Goal: Task Accomplishment & Management: Manage account settings

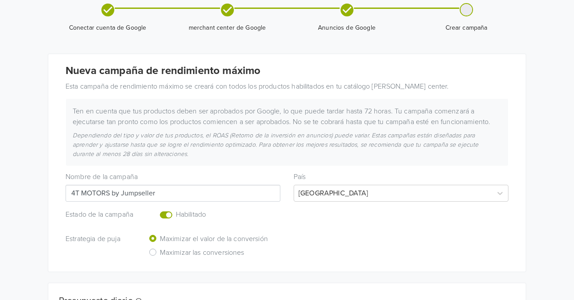
scroll to position [140, 0]
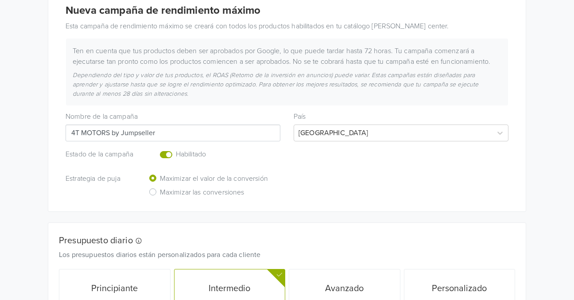
click at [176, 149] on label "Enabled or pause your campaign" at bounding box center [176, 149] width 0 height 0
click at [0, 0] on input "checkbox" at bounding box center [0, 0] width 0 height 0
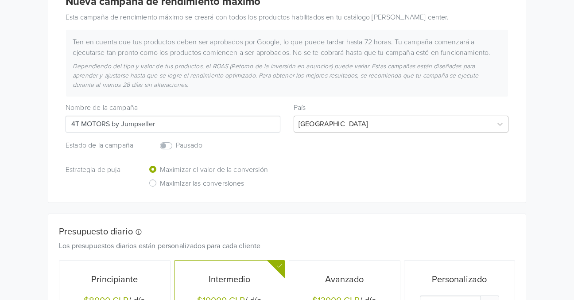
scroll to position [0, 0]
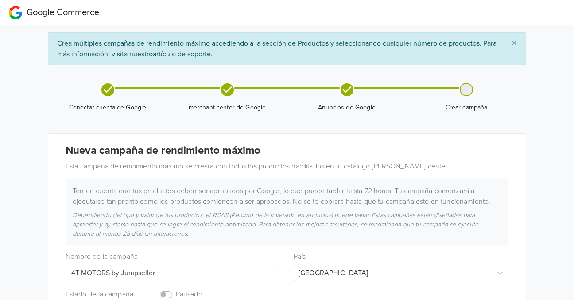
click at [515, 45] on span "×" at bounding box center [514, 43] width 5 height 13
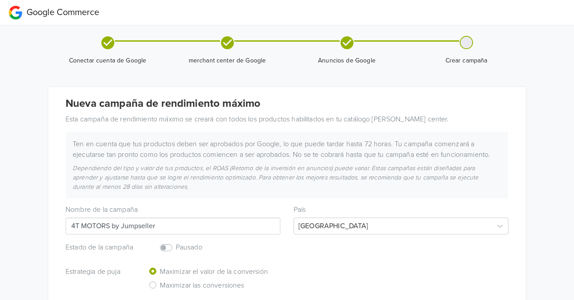
click at [175, 110] on h4 "Nueva campaña de rendimiento máximo" at bounding box center [287, 103] width 443 height 13
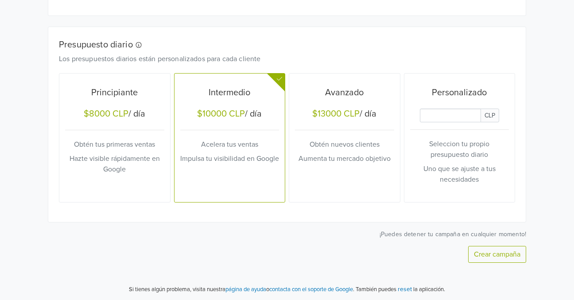
scroll to position [289, 0]
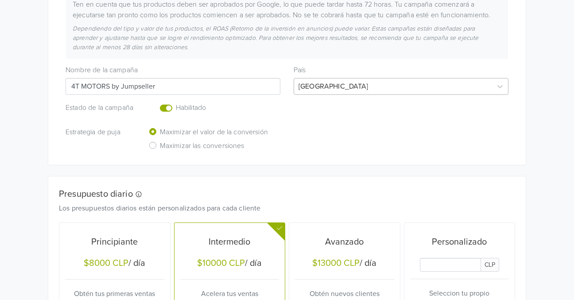
scroll to position [187, 0]
click at [176, 102] on label "Enabled or pause your campaign" at bounding box center [176, 102] width 0 height 0
click at [0, 0] on input "checkbox" at bounding box center [0, 0] width 0 height 0
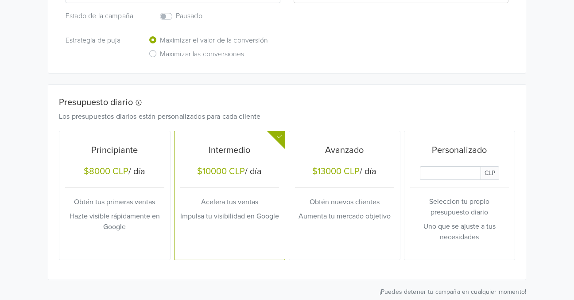
scroll to position [327, 0]
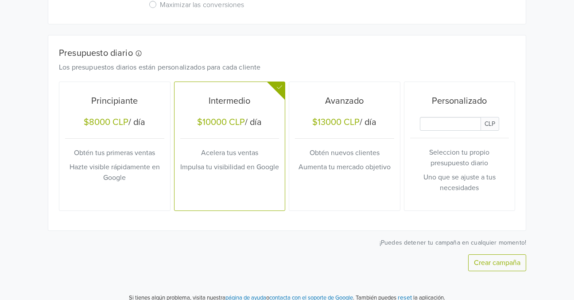
click at [135, 101] on h5 "Principiante" at bounding box center [114, 101] width 99 height 11
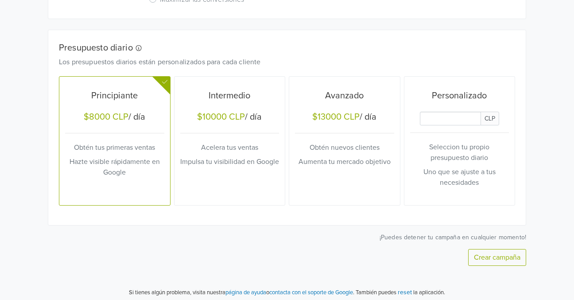
scroll to position [336, 0]
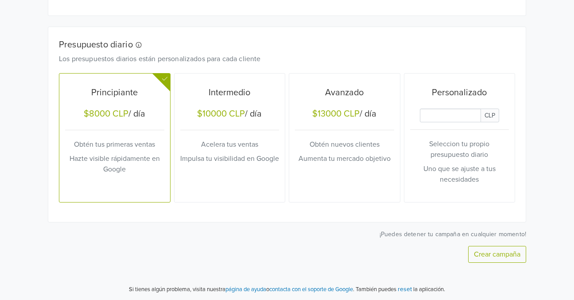
click at [490, 259] on button "Crear campaña" at bounding box center [497, 254] width 58 height 17
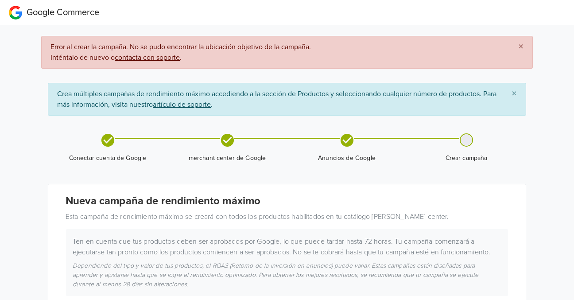
click at [159, 57] on u "contacta con soporte" at bounding box center [147, 57] width 65 height 9
click at [81, 13] on span "Google Commerce" at bounding box center [63, 12] width 73 height 11
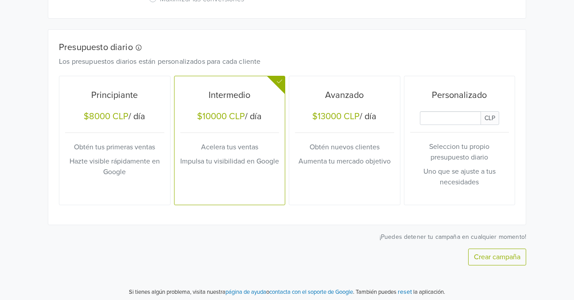
scroll to position [386, 0]
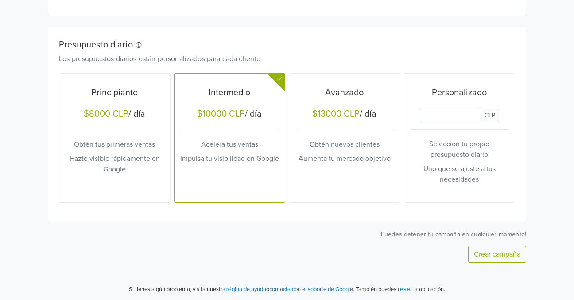
click at [102, 125] on div "Principiante $8000 CLP / día Obtén tus primeras ventas Hazte visible rápidament…" at bounding box center [114, 138] width 99 height 122
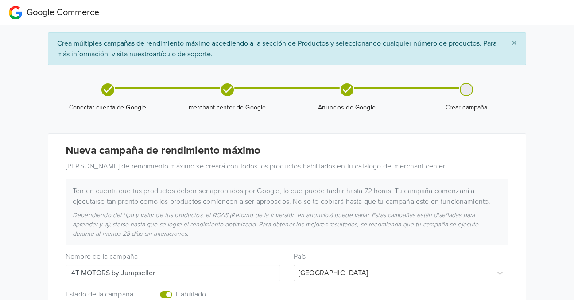
click at [230, 89] on icon at bounding box center [227, 89] width 13 height 13
click at [225, 91] on icon at bounding box center [228, 90] width 16 height 16
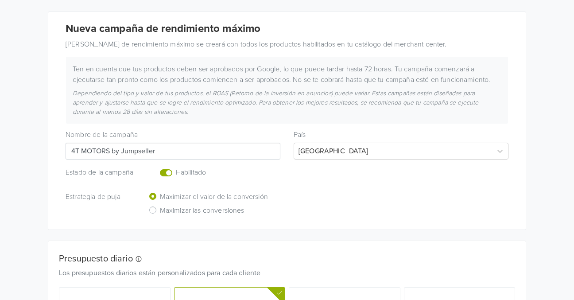
scroll to position [140, 0]
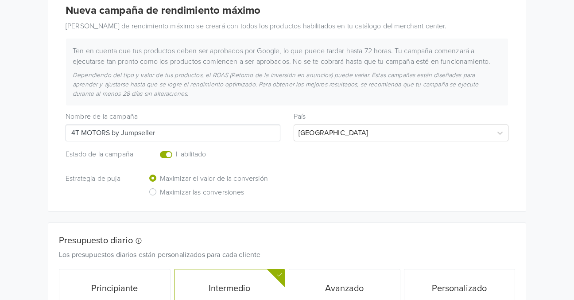
click at [176, 149] on label "Enabled or pause your campaign" at bounding box center [176, 149] width 0 height 0
click at [0, 0] on input "checkbox" at bounding box center [0, 0] width 0 height 0
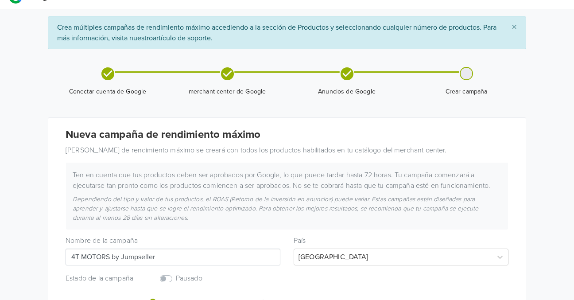
scroll to position [0, 0]
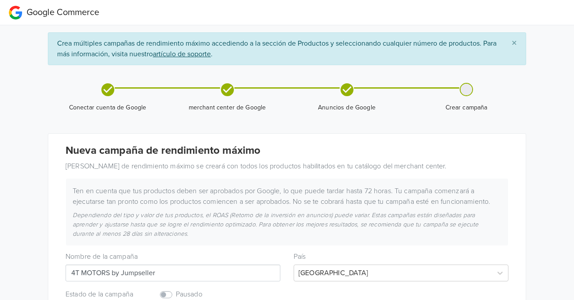
click at [512, 46] on span "×" at bounding box center [514, 43] width 5 height 13
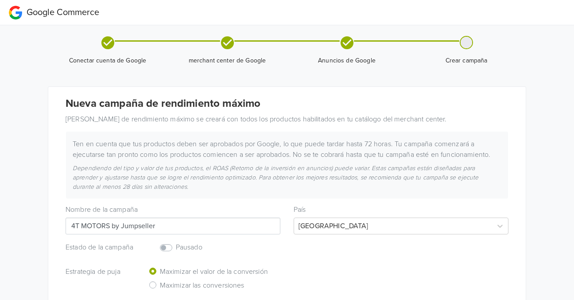
click at [465, 44] on div at bounding box center [467, 43] width 12 height 12
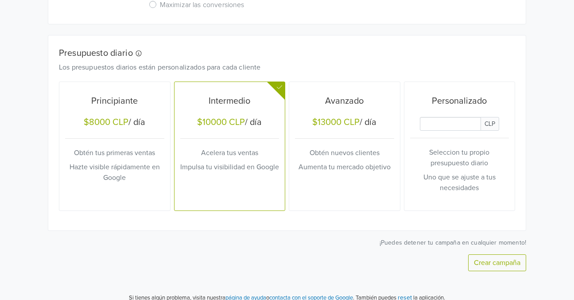
scroll to position [289, 0]
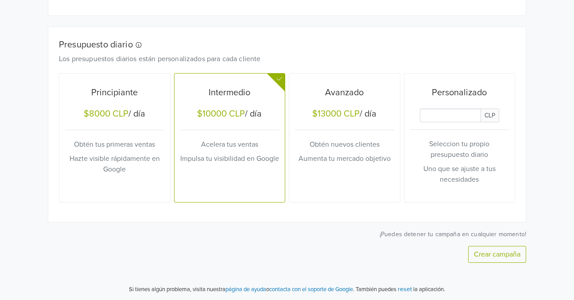
click at [469, 115] on input "Daily Custom Budget" at bounding box center [450, 116] width 61 height 14
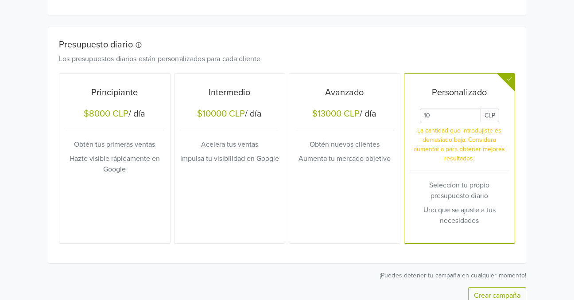
type input "1"
type input "2"
type input "0"
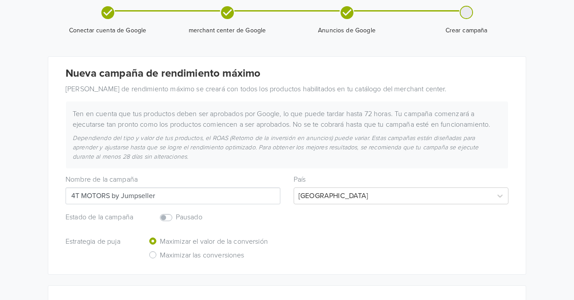
scroll to position [47, 0]
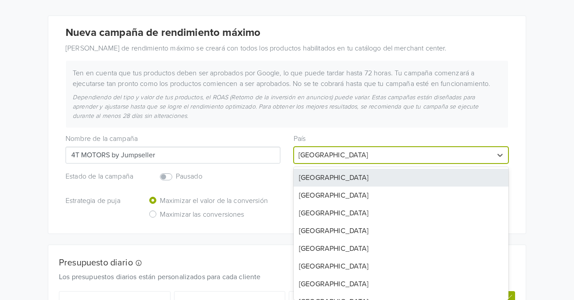
click at [385, 163] on div "89 results available. Use Up and Down to choose options, press Enter to select …" at bounding box center [401, 155] width 215 height 17
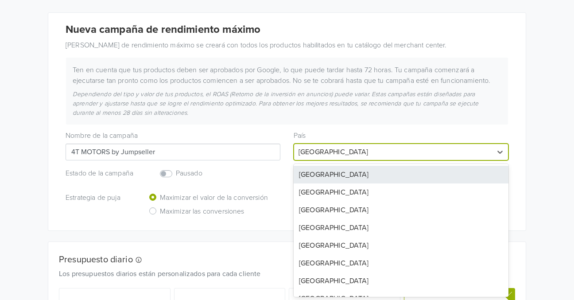
scroll to position [74, 0]
click at [357, 147] on div at bounding box center [393, 151] width 189 height 12
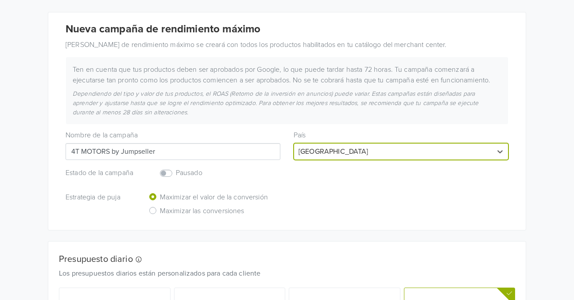
click at [221, 169] on h6 "Pausado" at bounding box center [214, 173] width 76 height 8
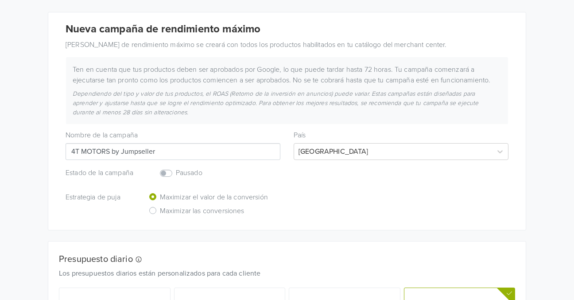
scroll to position [0, 0]
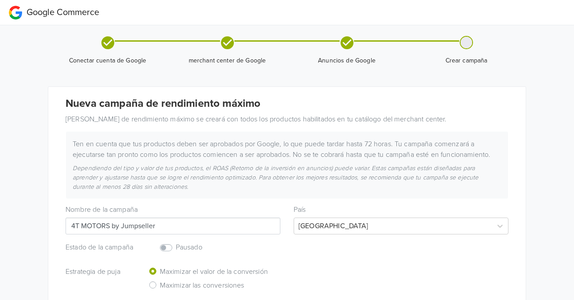
click at [230, 49] on icon at bounding box center [228, 43] width 16 height 16
